Goal: Information Seeking & Learning: Compare options

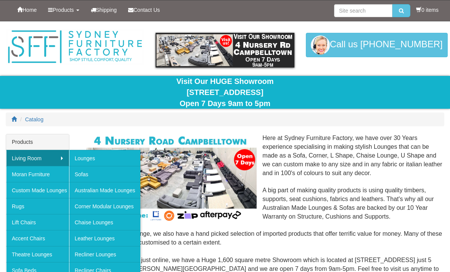
click at [94, 159] on link "Lounges" at bounding box center [105, 158] width 72 height 16
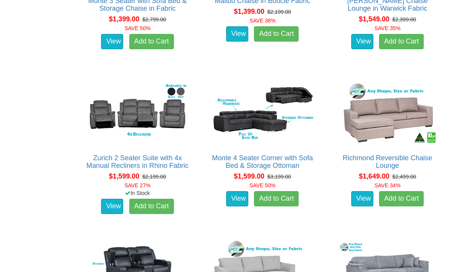
scroll to position [696, 0]
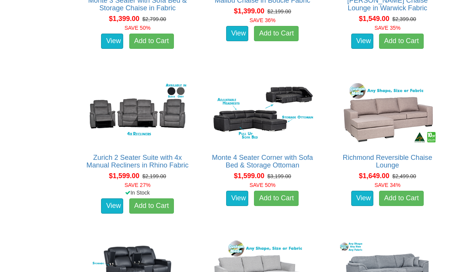
click at [385, 154] on link "Richmond Reversible Chaise Lounge" at bounding box center [388, 161] width 90 height 15
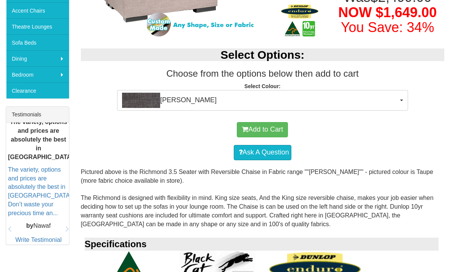
scroll to position [225, 0]
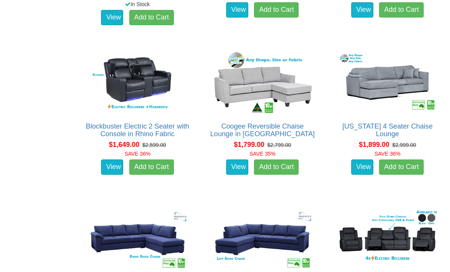
scroll to position [887, 0]
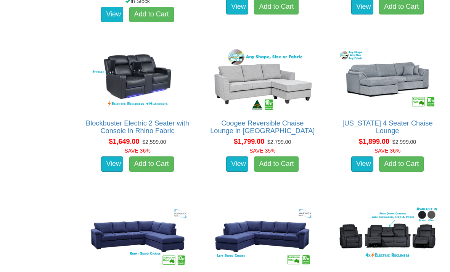
click at [398, 124] on link "[US_STATE] 4 Seater Chaise Lounge" at bounding box center [388, 127] width 90 height 15
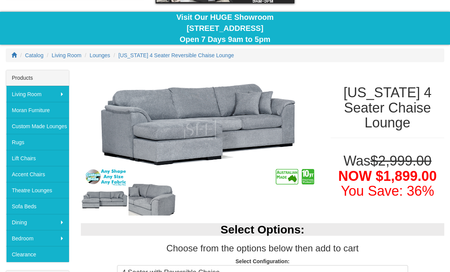
scroll to position [69, 0]
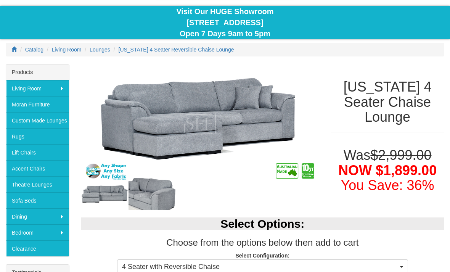
click at [167, 189] on img at bounding box center [153, 195] width 48 height 32
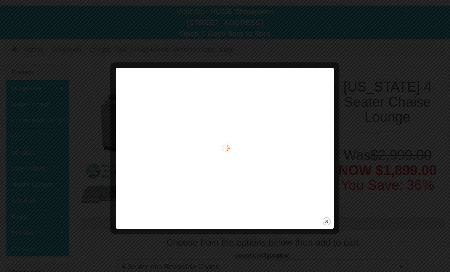
scroll to position [70, 0]
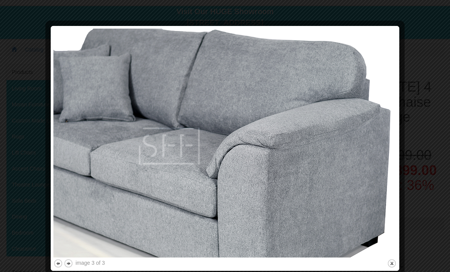
click at [396, 35] on img at bounding box center [224, 143] width 343 height 229
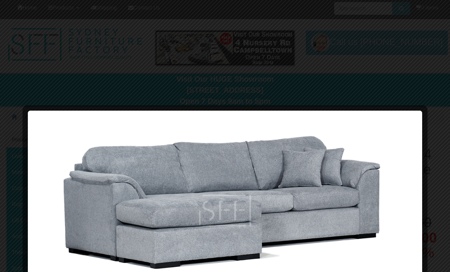
scroll to position [0, 0]
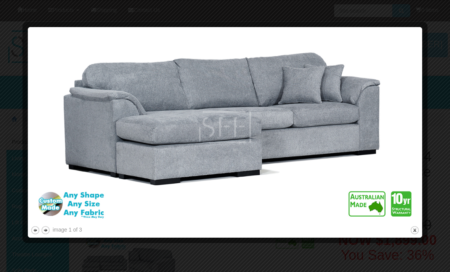
click at [419, 22] on div at bounding box center [225, 26] width 389 height 8
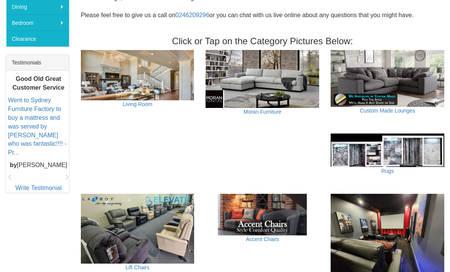
scroll to position [280, 0]
click at [406, 87] on img at bounding box center [388, 78] width 114 height 57
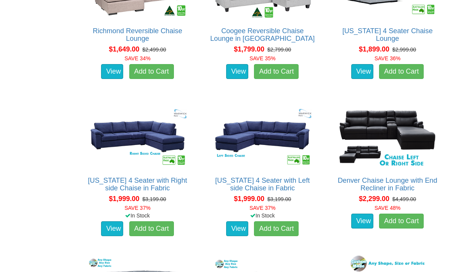
scroll to position [671, 0]
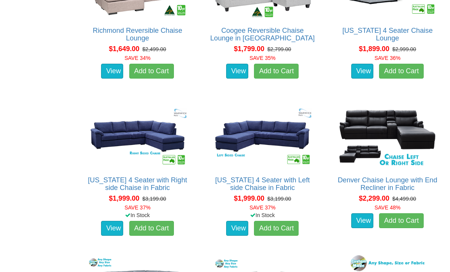
click at [164, 178] on link "[US_STATE] 4 Seater with Right side Chaise in Fabric" at bounding box center [137, 184] width 99 height 15
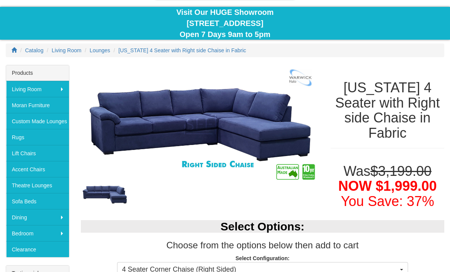
scroll to position [75, 0]
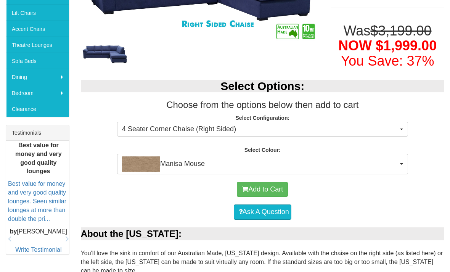
click at [232, 157] on span "Manisa Mouse" at bounding box center [260, 164] width 276 height 15
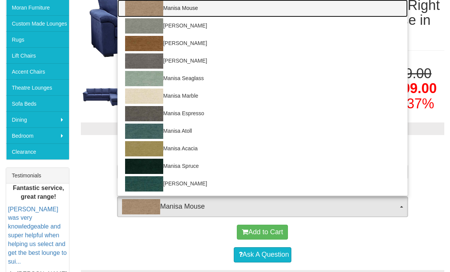
scroll to position [168, 0]
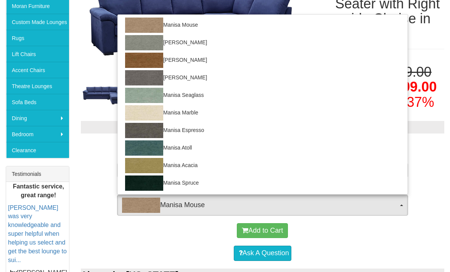
click at [148, 238] on div at bounding box center [225, 136] width 450 height 272
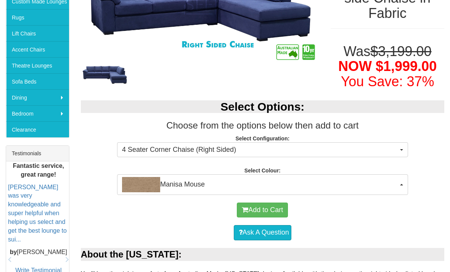
scroll to position [188, 0]
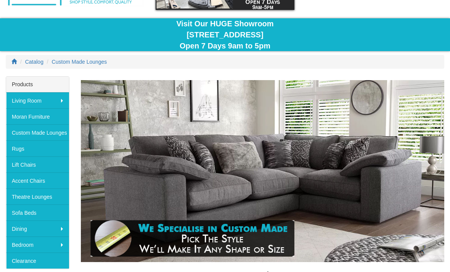
scroll to position [58, 0]
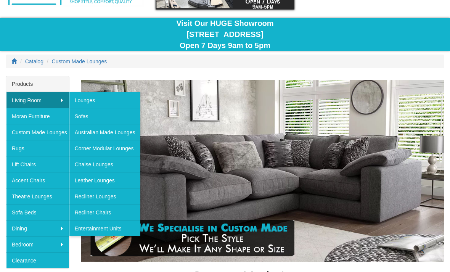
click at [116, 105] on link "Lounges" at bounding box center [105, 100] width 72 height 16
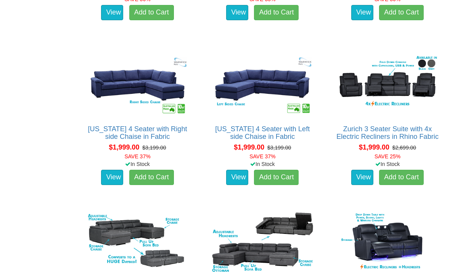
scroll to position [1039, 0]
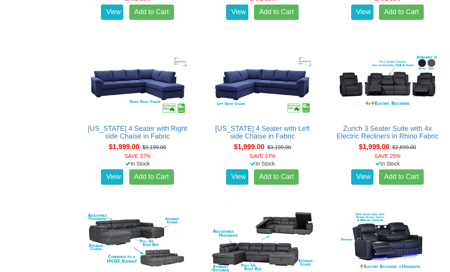
click at [151, 91] on img at bounding box center [137, 85] width 105 height 64
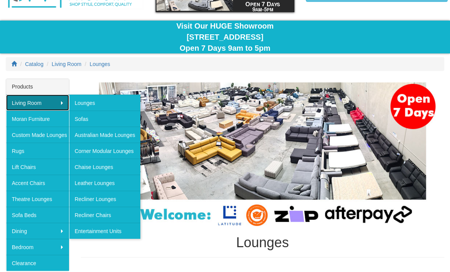
scroll to position [54, 0]
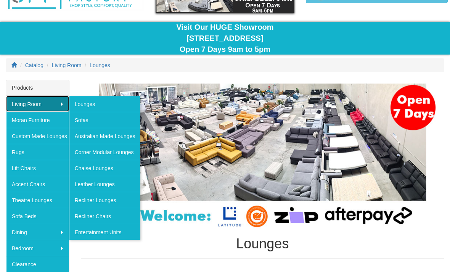
click at [126, 168] on link "Chaise Lounges" at bounding box center [105, 168] width 72 height 16
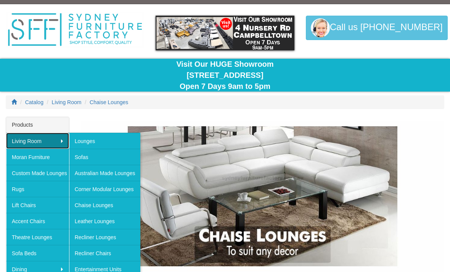
scroll to position [18, 0]
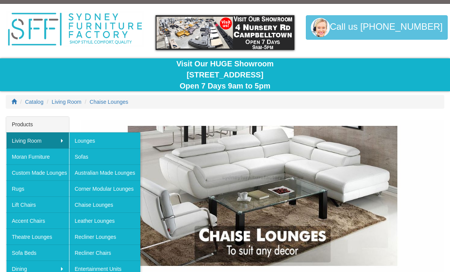
click at [121, 188] on link "Corner Modular Lounges" at bounding box center [105, 188] width 72 height 16
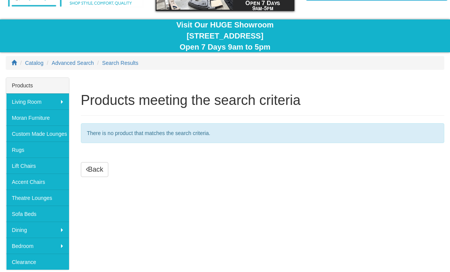
scroll to position [56, 0]
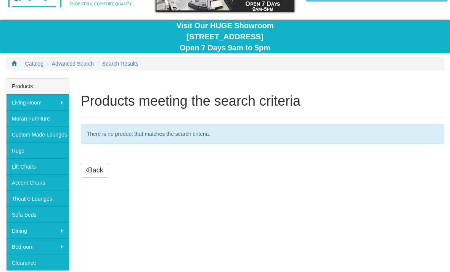
click at [55, 216] on link "Sofa Beds" at bounding box center [37, 214] width 63 height 16
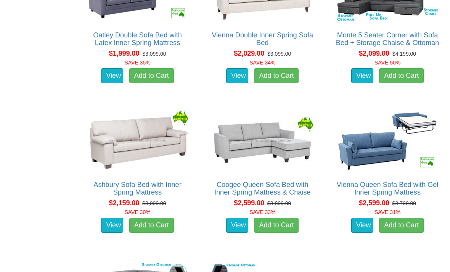
scroll to position [843, 0]
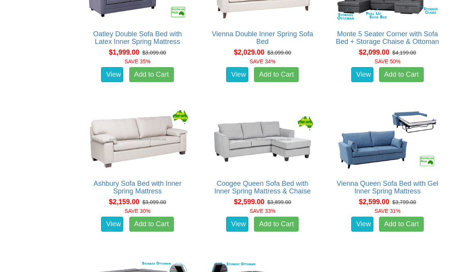
click at [280, 180] on link "Coogee Queen Sofa Bed with Inner Spring Mattress & Chaise" at bounding box center [262, 187] width 97 height 15
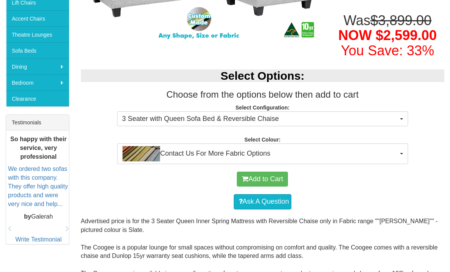
scroll to position [220, 0]
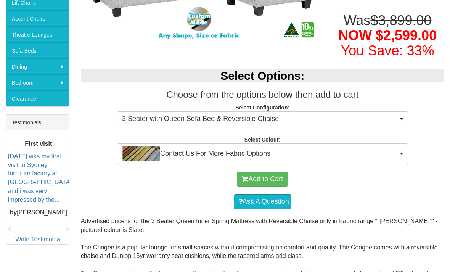
click at [398, 124] on span "3 Seater with Queen Sofa Bed & Reversible Chaise" at bounding box center [260, 119] width 276 height 10
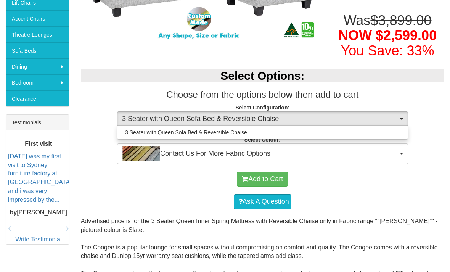
click at [396, 134] on div at bounding box center [225, 136] width 450 height 272
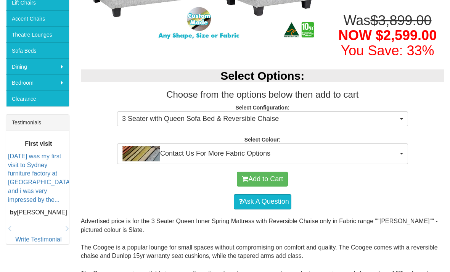
click at [396, 164] on button "Contact Us For More Fabric Options" at bounding box center [262, 153] width 291 height 21
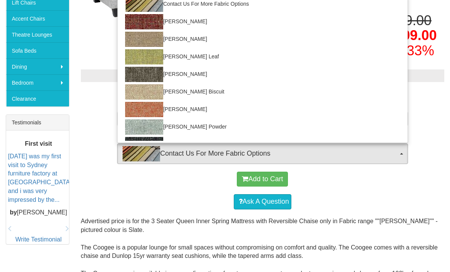
click at [395, 172] on div at bounding box center [225, 136] width 450 height 272
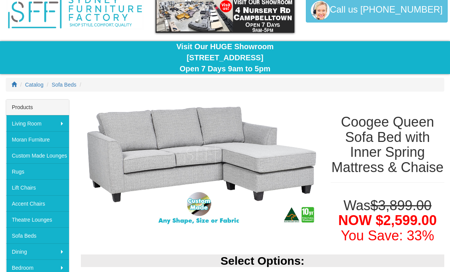
scroll to position [27, 0]
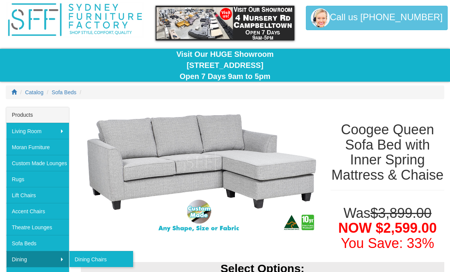
click at [64, 255] on link "Dining" at bounding box center [37, 259] width 63 height 16
click at [105, 257] on link "Dining Chairs" at bounding box center [101, 259] width 64 height 16
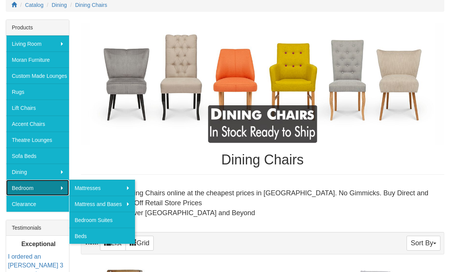
scroll to position [114, 0]
click at [135, 212] on link "Bedroom Suites" at bounding box center [102, 220] width 66 height 16
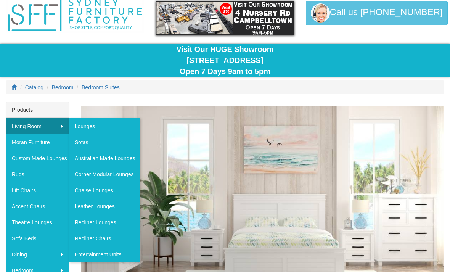
click at [128, 188] on link "Chaise Lounges" at bounding box center [105, 190] width 72 height 16
